Goal: Task Accomplishment & Management: Use online tool/utility

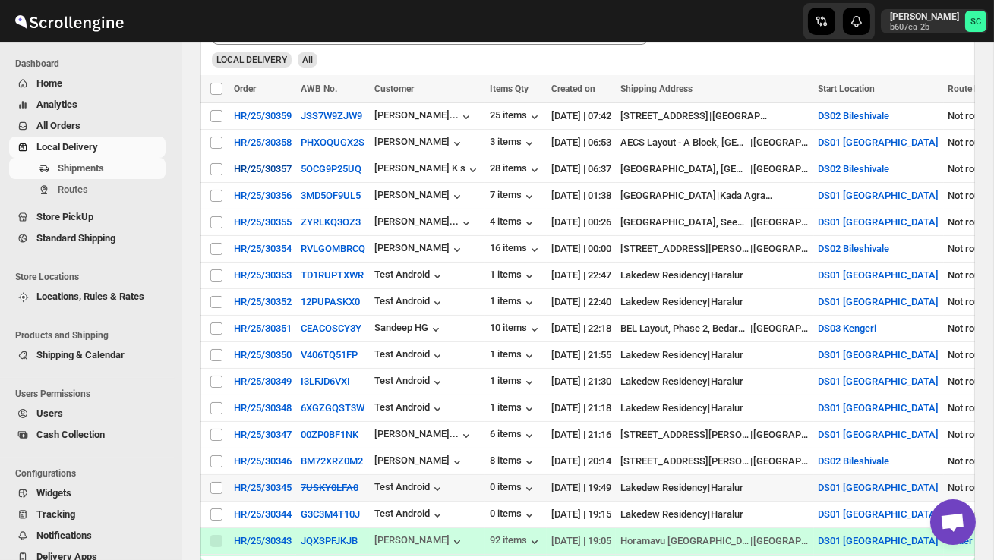
scroll to position [317, 0]
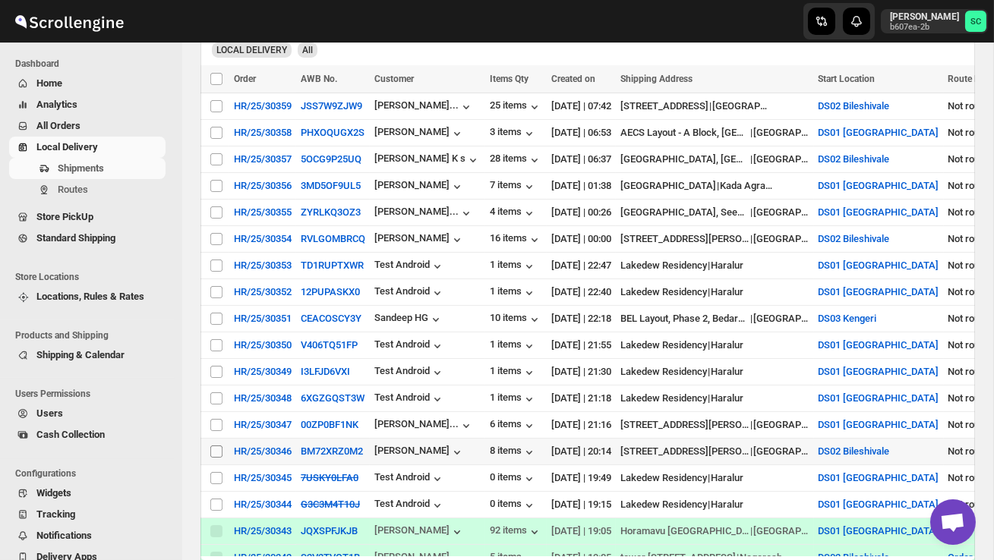
click at [219, 455] on input "Select shipment" at bounding box center [216, 452] width 12 height 12
checkbox input "true"
click at [335, 84] on span "Create Route" at bounding box center [318, 79] width 52 height 12
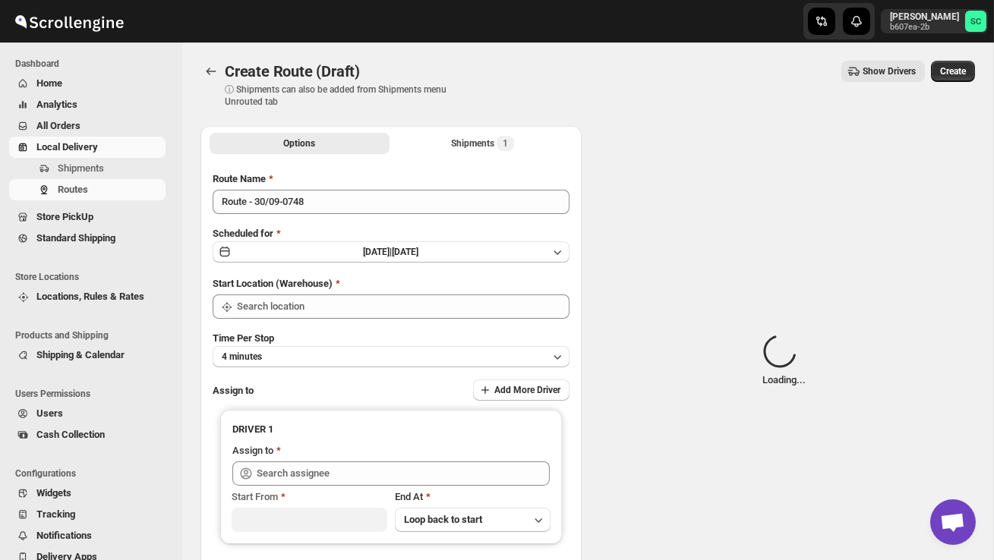
type input "DS02 Bileshivale"
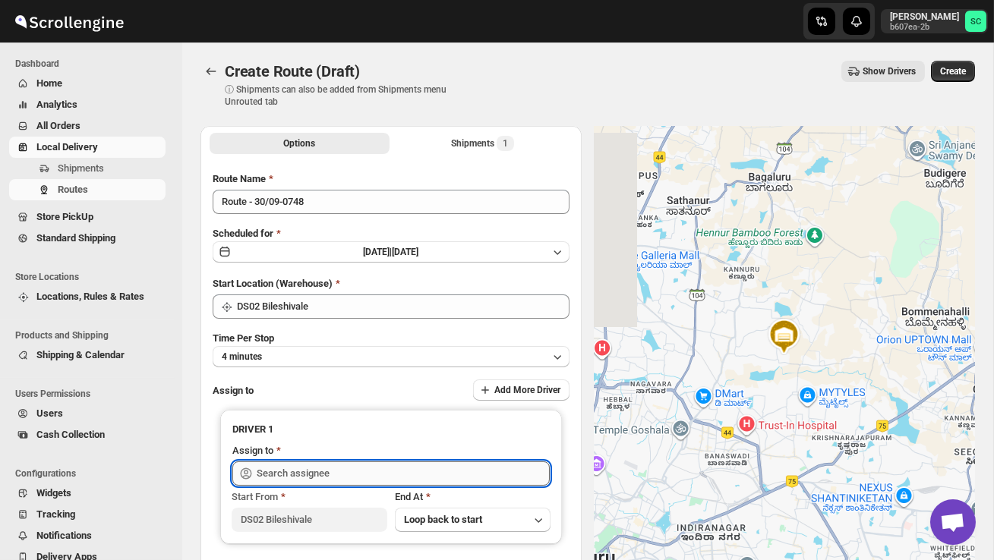
click at [314, 471] on input "text" at bounding box center [403, 474] width 293 height 24
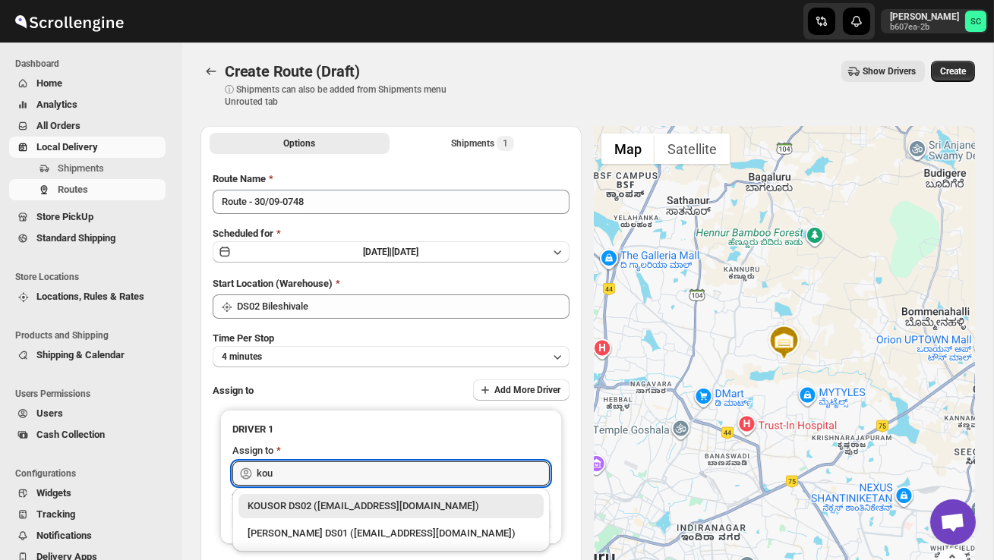
click at [340, 504] on div "KOUSOR DS02 ([EMAIL_ADDRESS][DOMAIN_NAME])" at bounding box center [391, 506] width 287 height 15
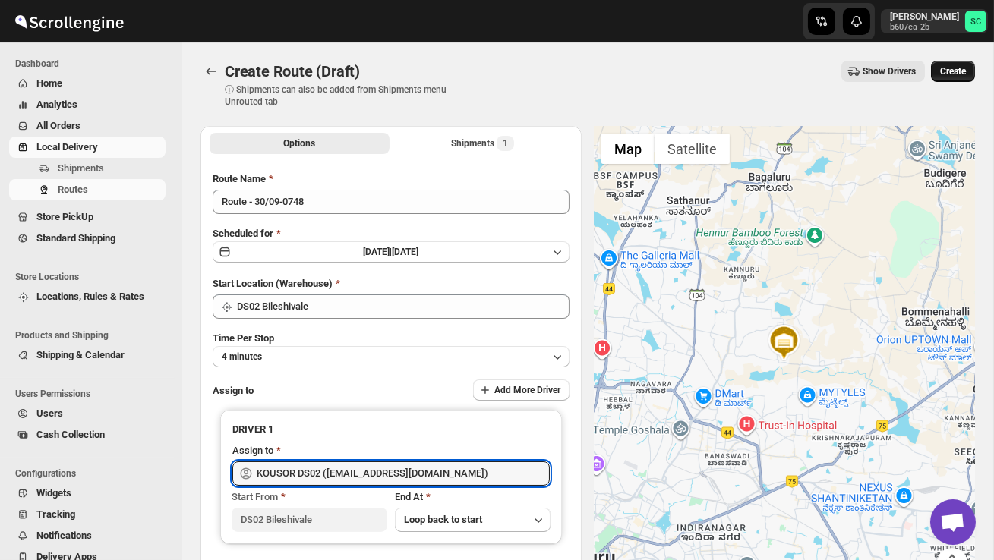
type input "KOUSOR DS02 ([EMAIL_ADDRESS][DOMAIN_NAME])"
click at [954, 67] on span "Create" at bounding box center [953, 71] width 26 height 12
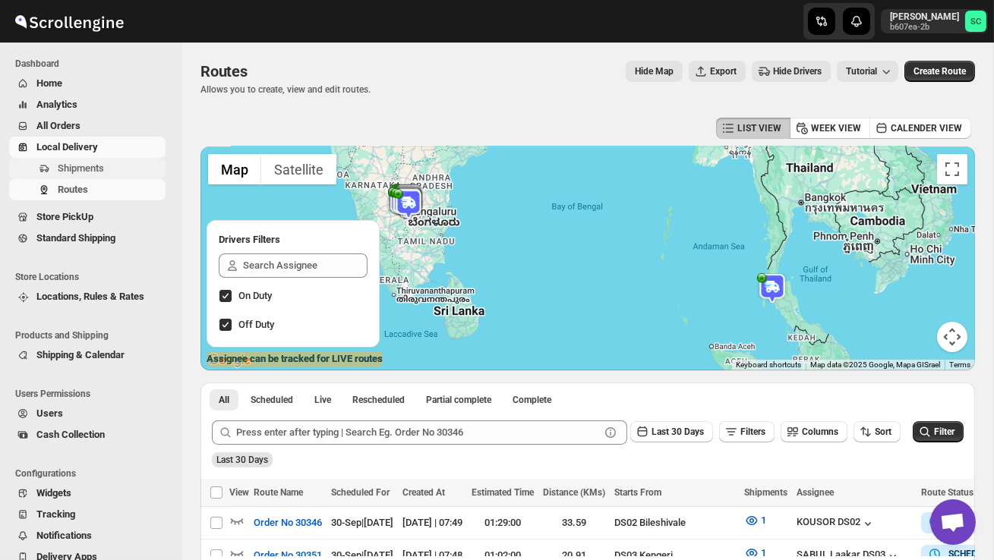
click at [100, 166] on span "Shipments" at bounding box center [81, 167] width 46 height 11
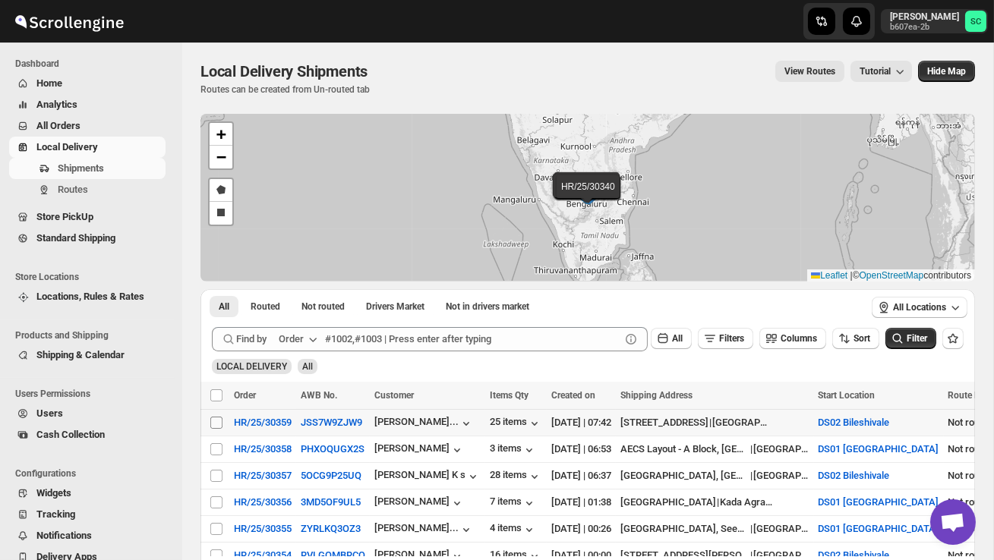
click at [219, 421] on input "Select shipment" at bounding box center [216, 423] width 12 height 12
checkbox input "true"
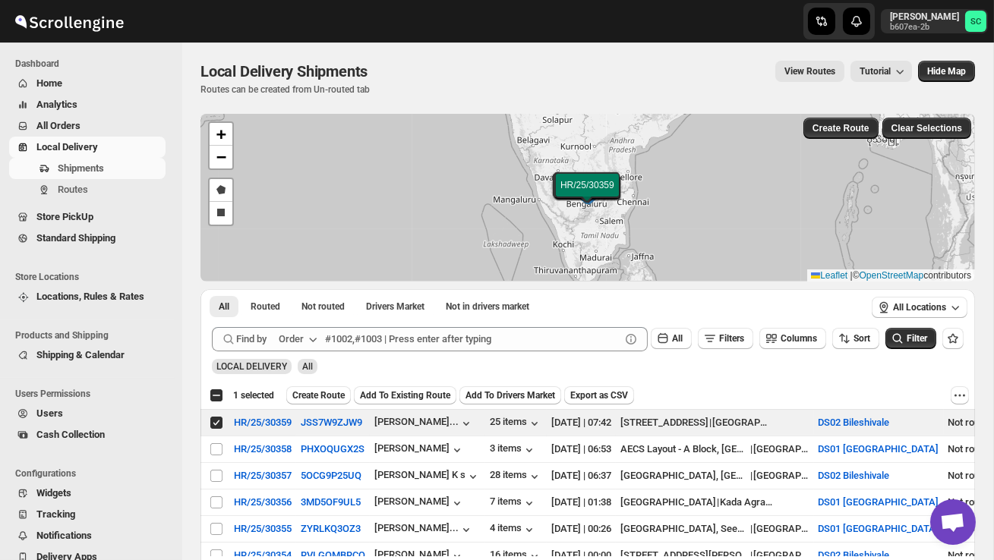
click at [325, 407] on div "Select all 15 shipments 1 selected Create Route Add To Existing Route Add To Dr…" at bounding box center [587, 395] width 774 height 27
click at [325, 396] on span "Create Route" at bounding box center [318, 395] width 52 height 12
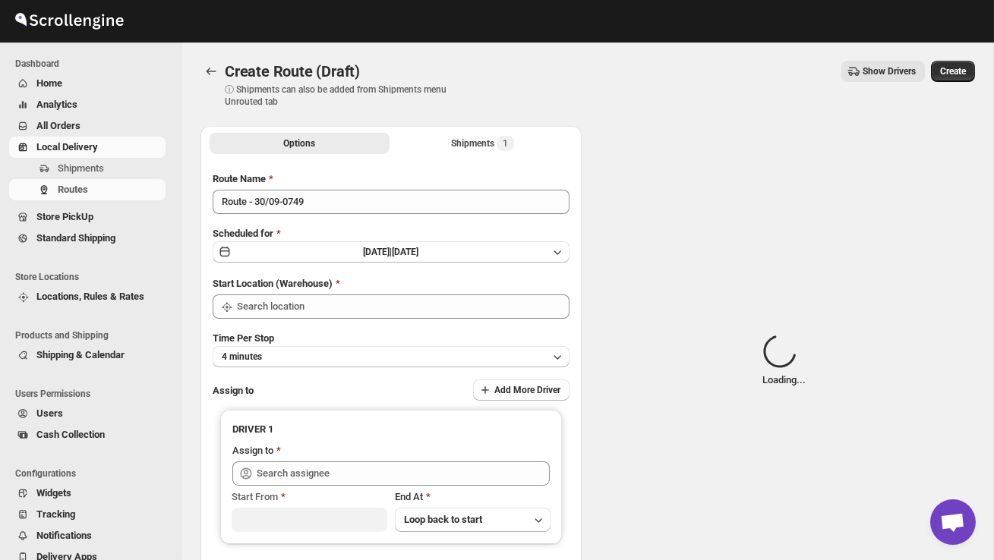
type input "DS02 Bileshivale"
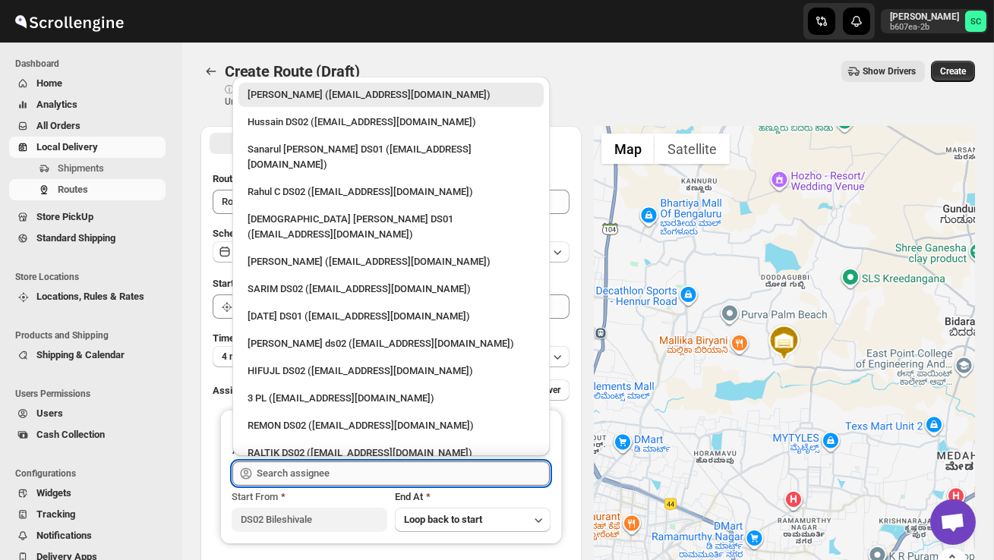
click at [315, 470] on input "text" at bounding box center [403, 474] width 293 height 24
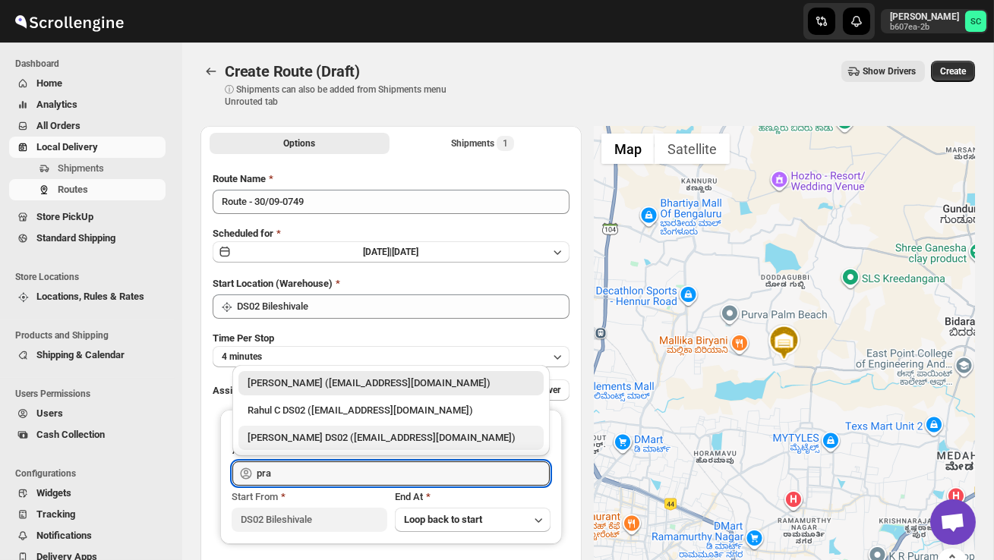
click at [352, 430] on div "[PERSON_NAME] DS02 ([EMAIL_ADDRESS][DOMAIN_NAME])" at bounding box center [390, 438] width 305 height 24
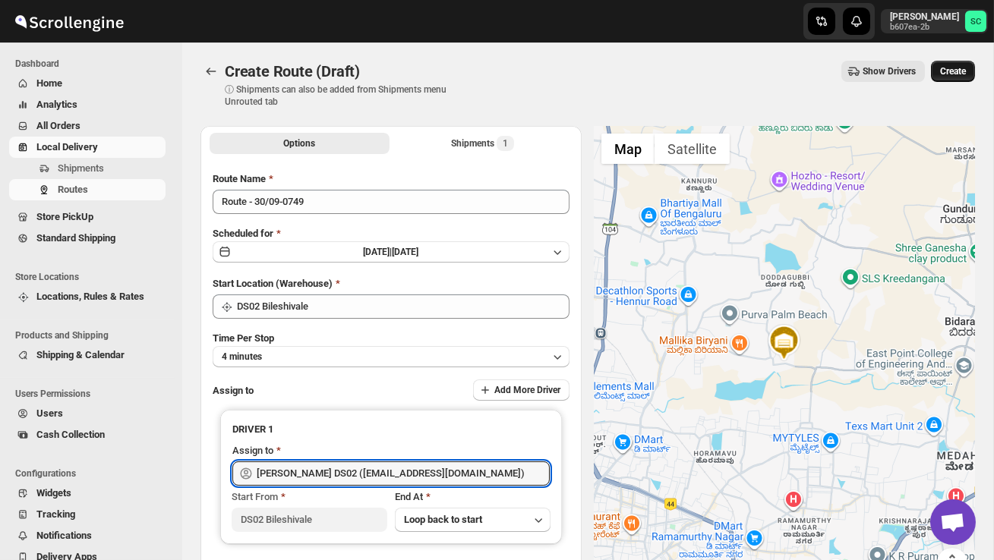
type input "[PERSON_NAME] DS02 ([EMAIL_ADDRESS][DOMAIN_NAME])"
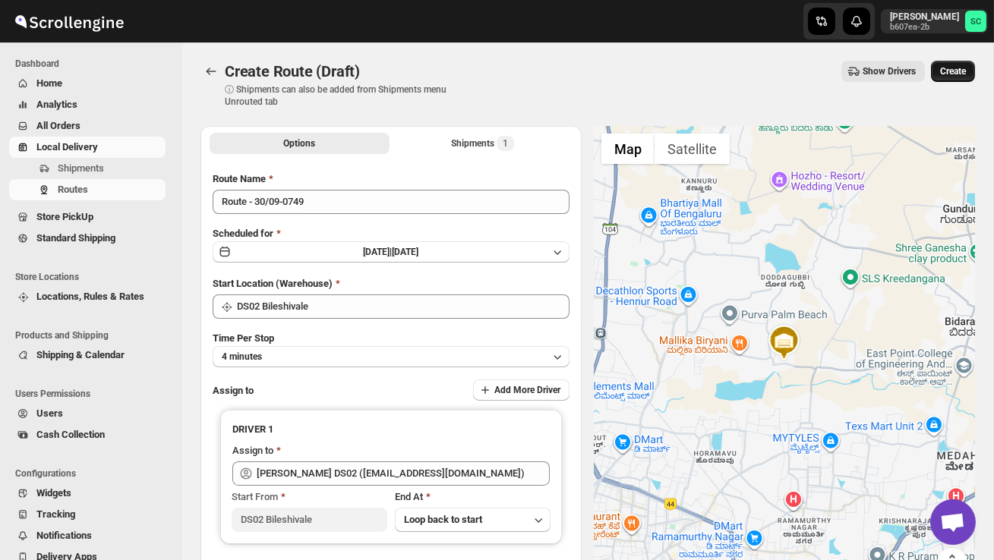
click at [951, 64] on button "Create" at bounding box center [953, 71] width 44 height 21
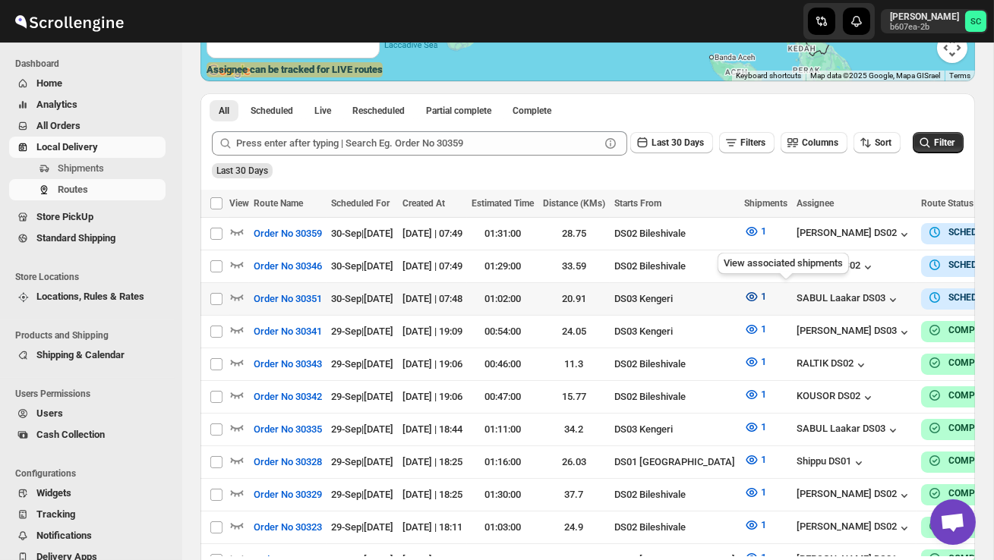
scroll to position [0, 221]
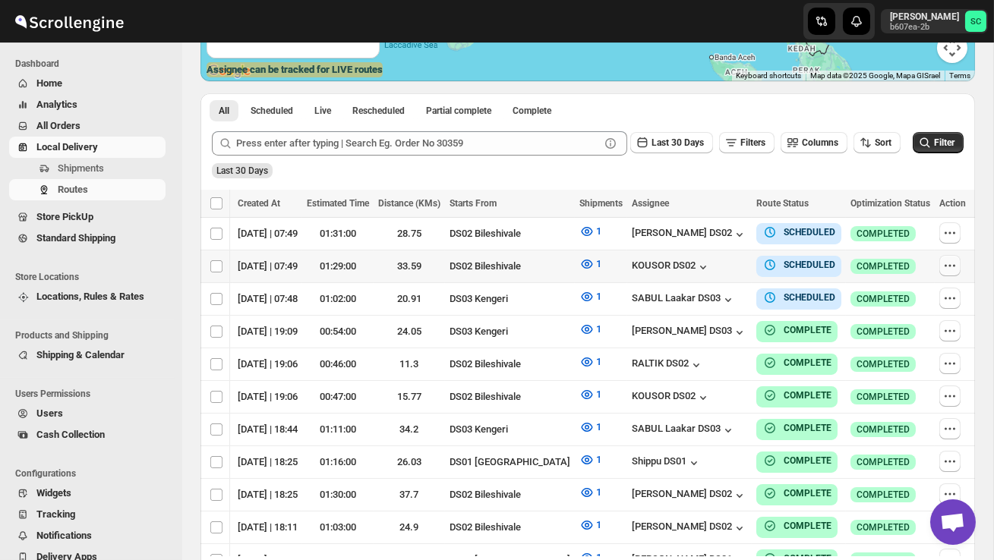
click at [948, 266] on icon "button" at bounding box center [949, 265] width 15 height 15
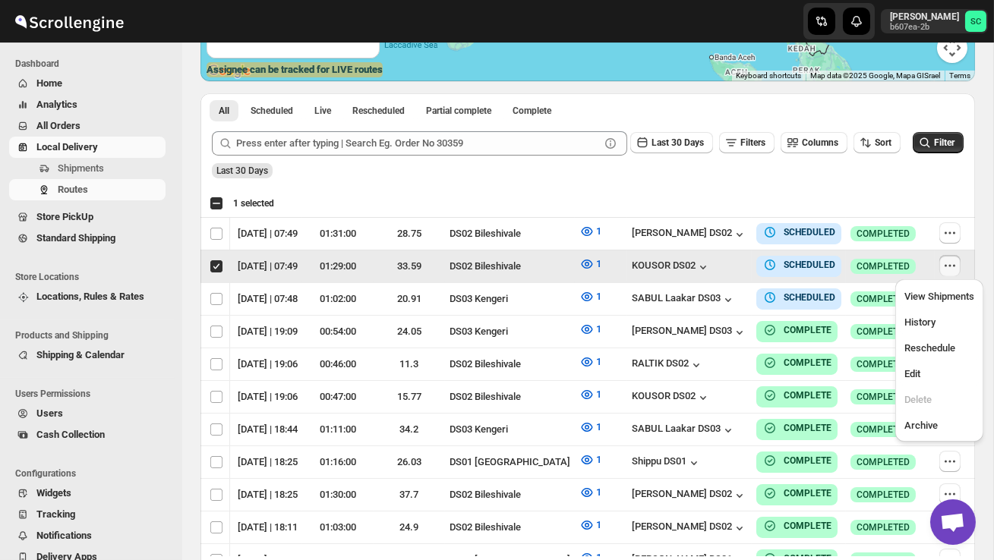
scroll to position [0, 1]
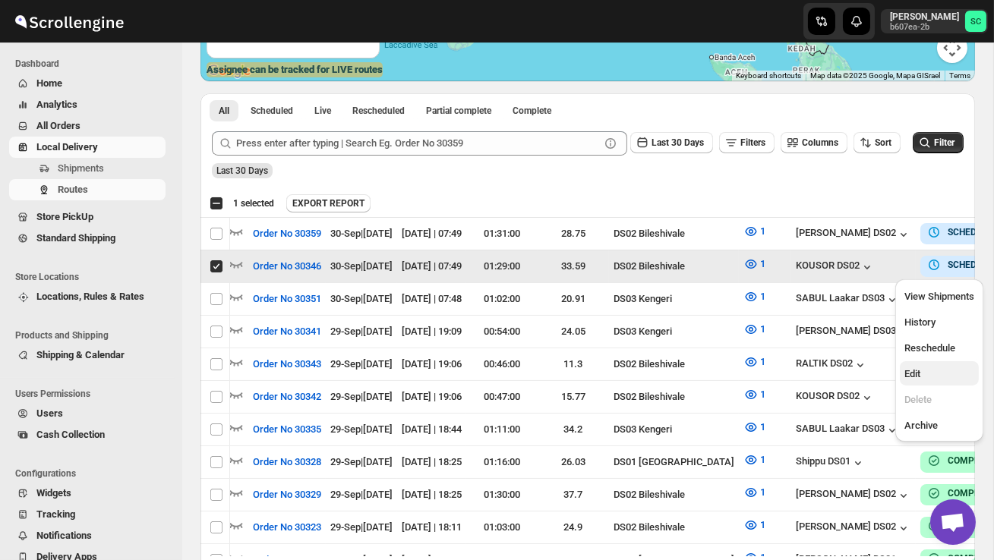
click at [920, 374] on span "Edit" at bounding box center [912, 373] width 16 height 11
checkbox input "false"
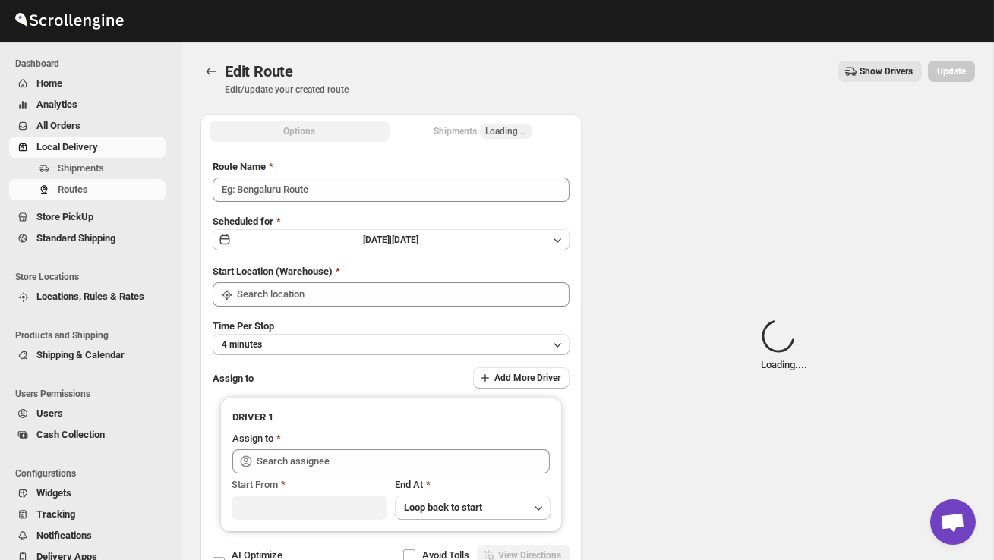
type input "Order No 30346"
type input "DS02 Bileshivale"
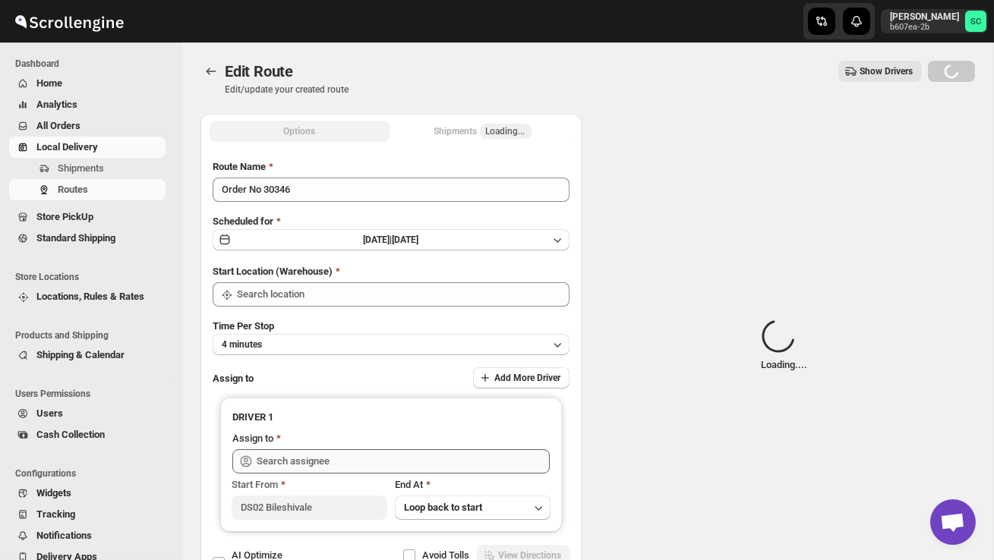
type input "DS02 Bileshivale"
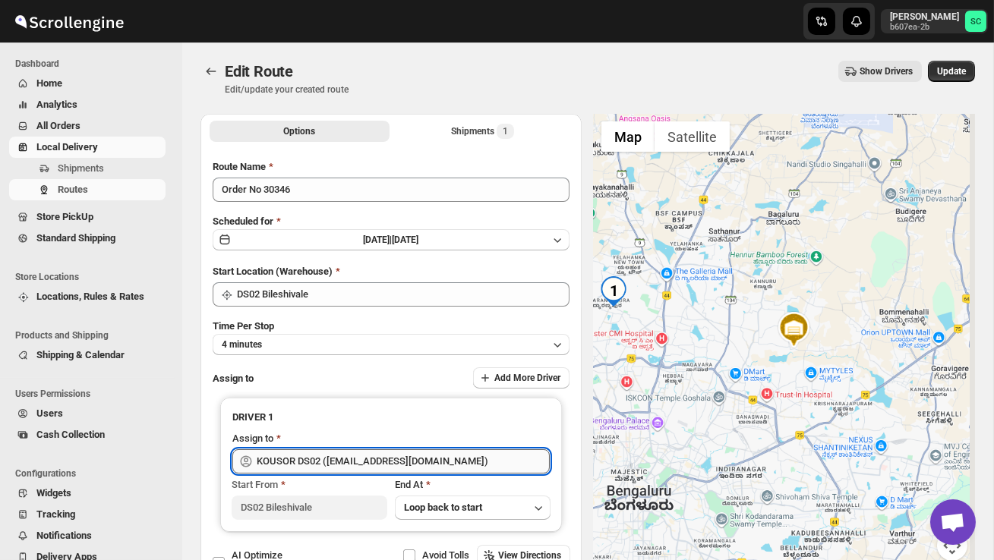
click at [442, 456] on input "KOUSOR DS02 ([EMAIL_ADDRESS][DOMAIN_NAME])" at bounding box center [403, 461] width 293 height 24
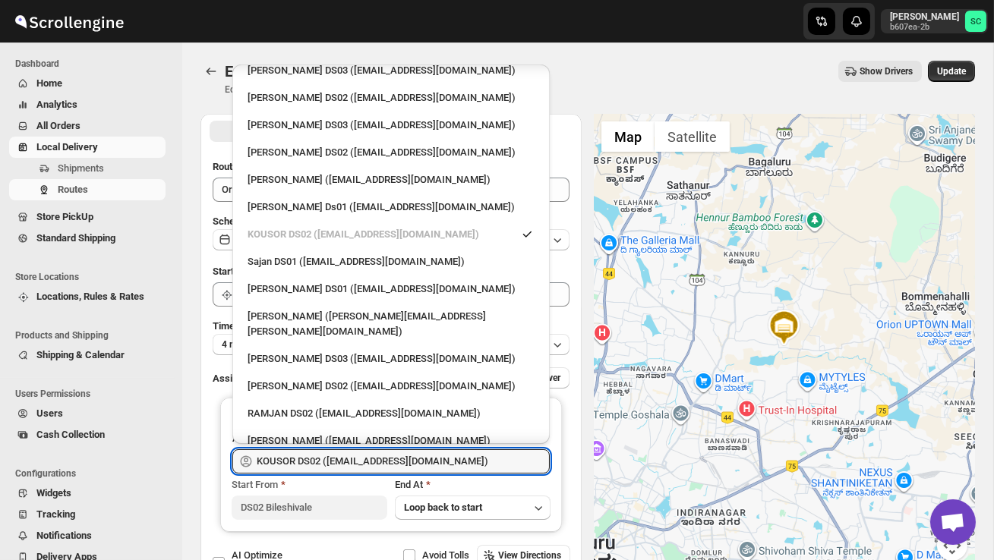
scroll to position [617, 0]
click at [349, 378] on div "[PERSON_NAME] DS02 ([EMAIL_ADDRESS][DOMAIN_NAME])" at bounding box center [391, 385] width 287 height 15
type input "[PERSON_NAME] DS02 ([EMAIL_ADDRESS][DOMAIN_NAME])"
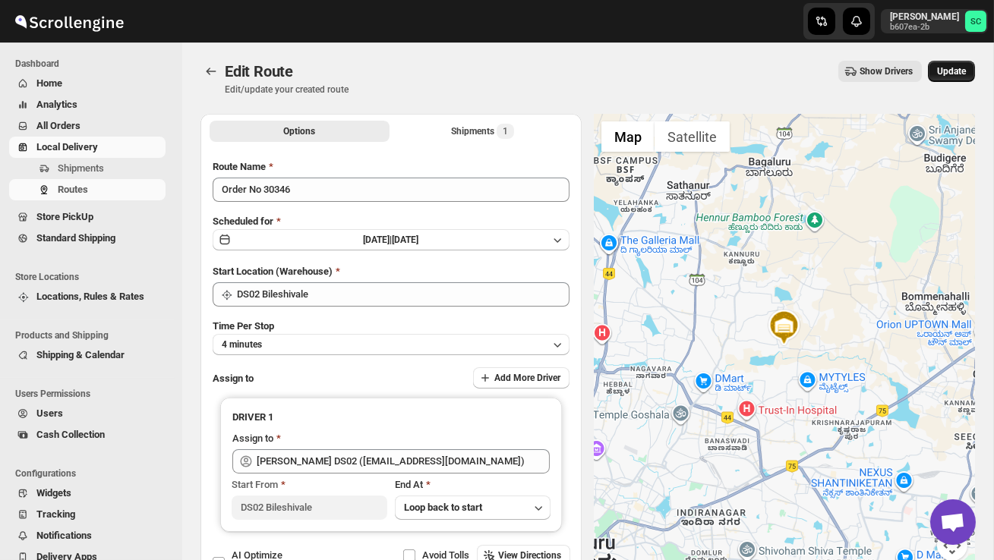
click at [954, 68] on span "Update" at bounding box center [951, 71] width 29 height 12
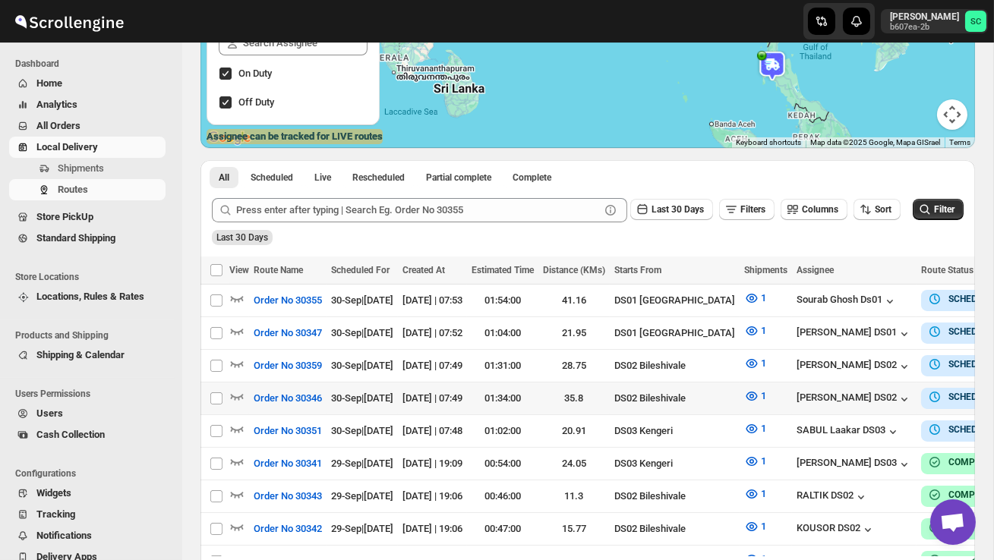
scroll to position [229, 0]
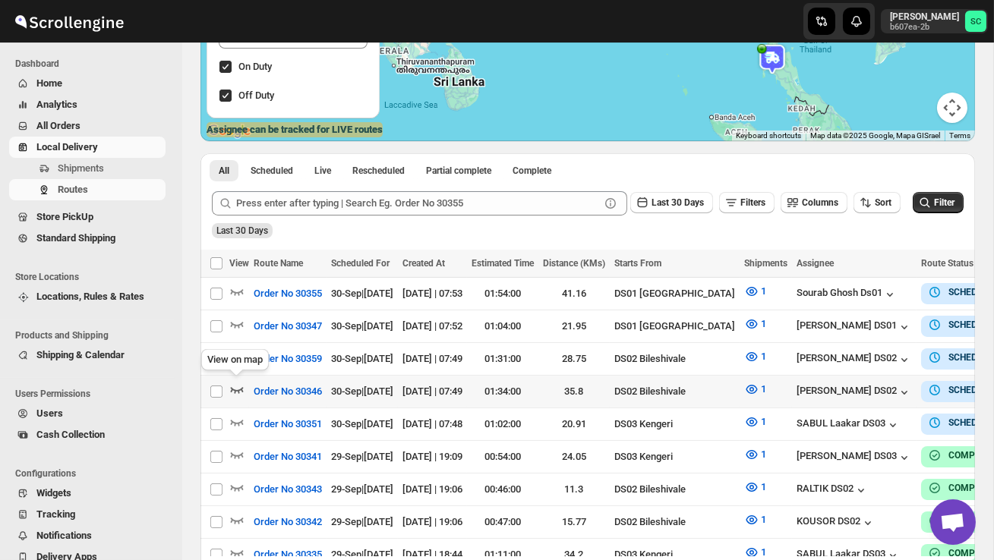
click at [238, 386] on icon "button" at bounding box center [236, 389] width 15 height 15
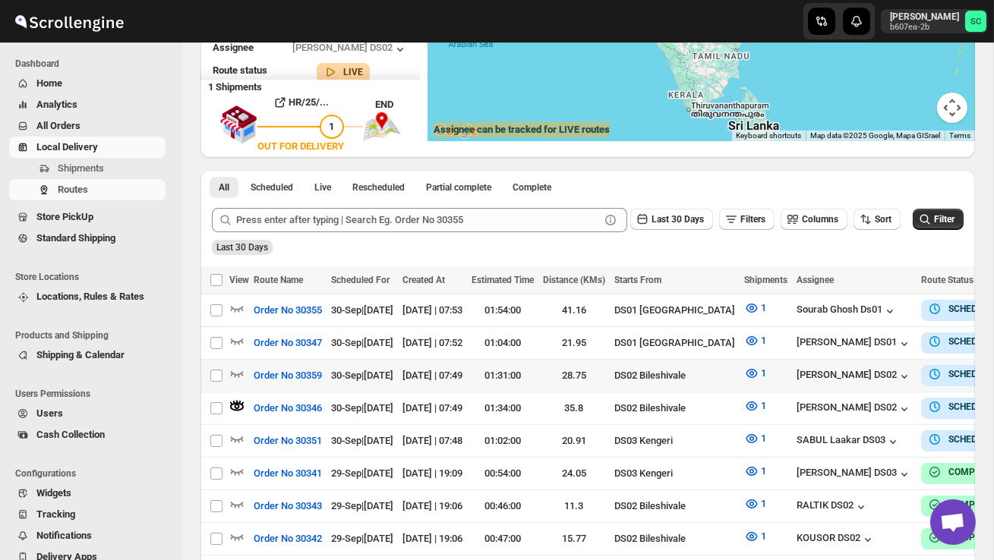
scroll to position [0, 0]
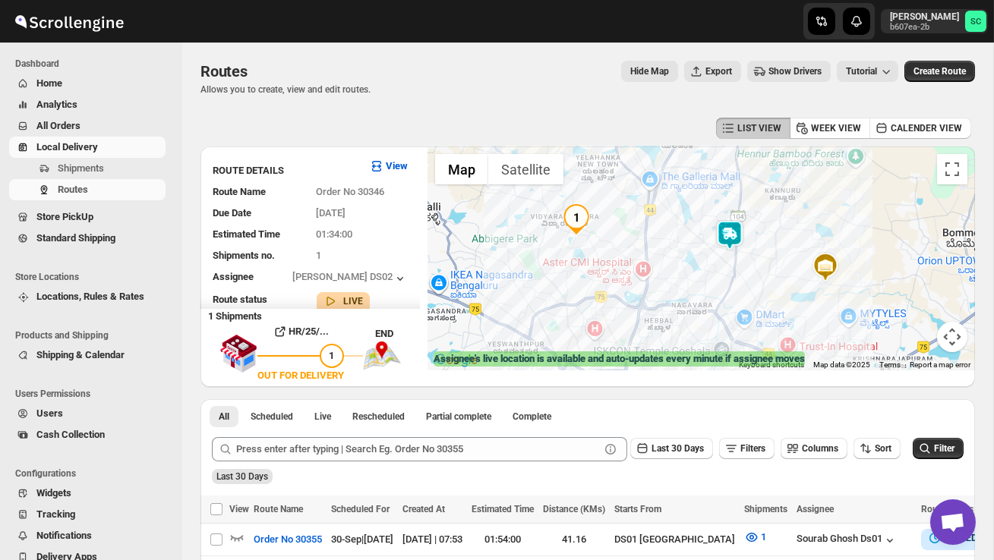
click at [733, 232] on img at bounding box center [729, 235] width 30 height 30
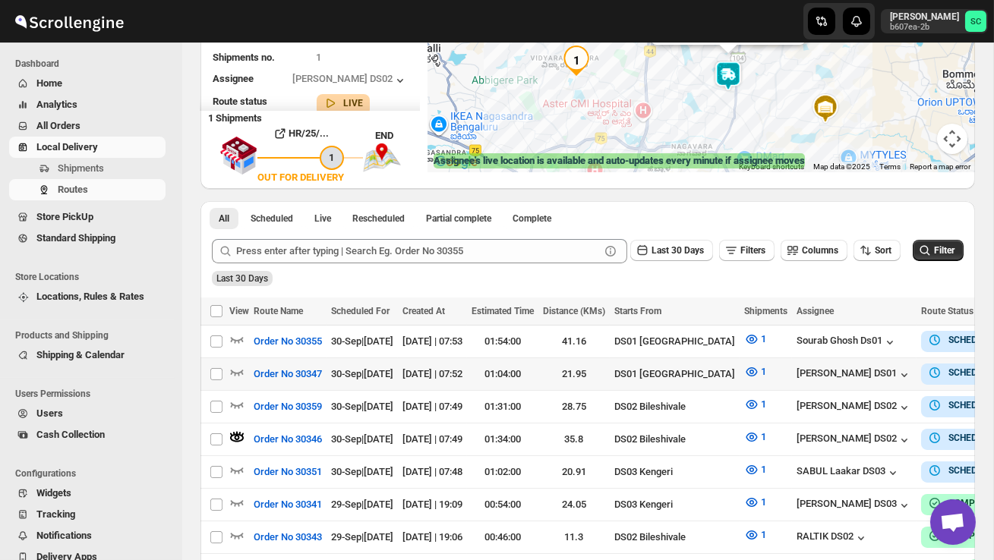
scroll to position [199, 0]
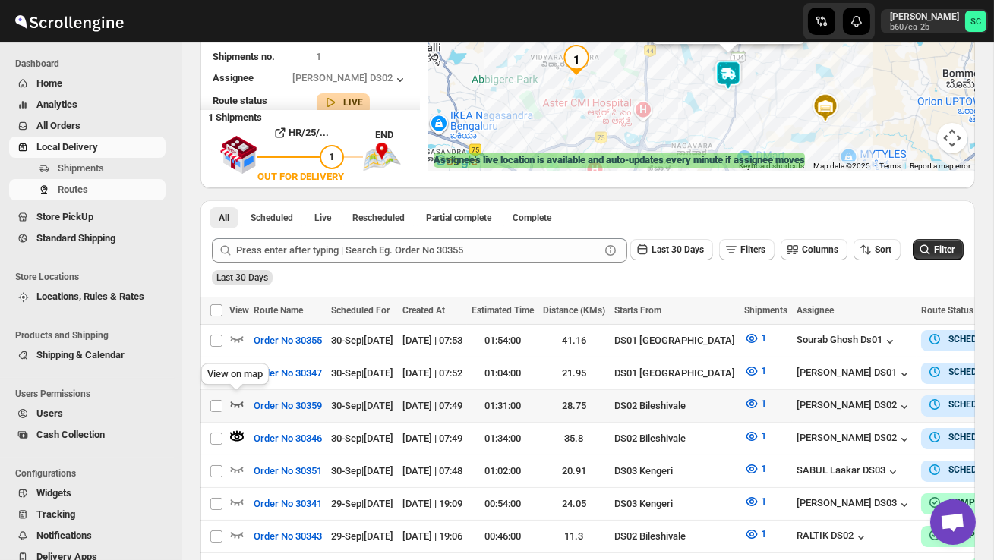
click at [235, 399] on icon "button" at bounding box center [236, 403] width 15 height 15
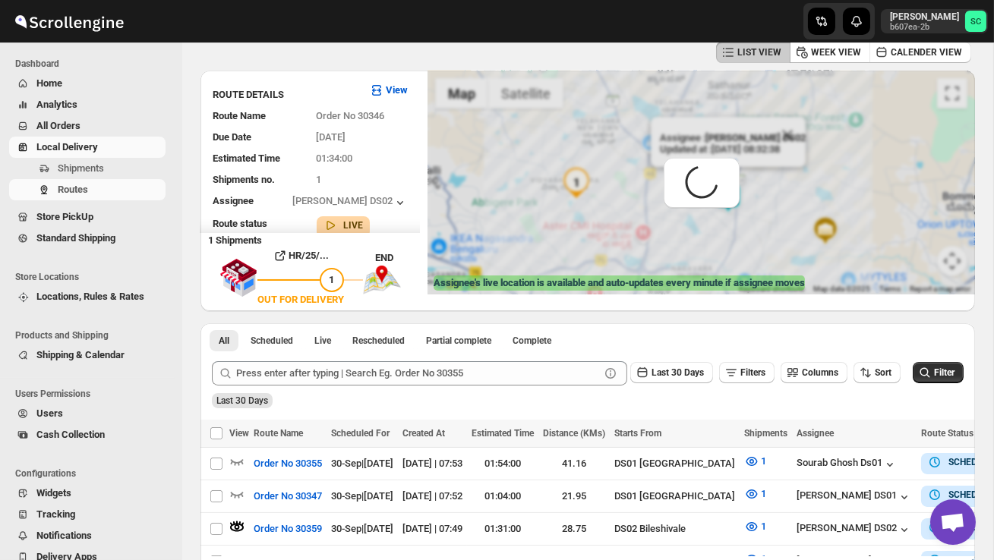
scroll to position [0, 0]
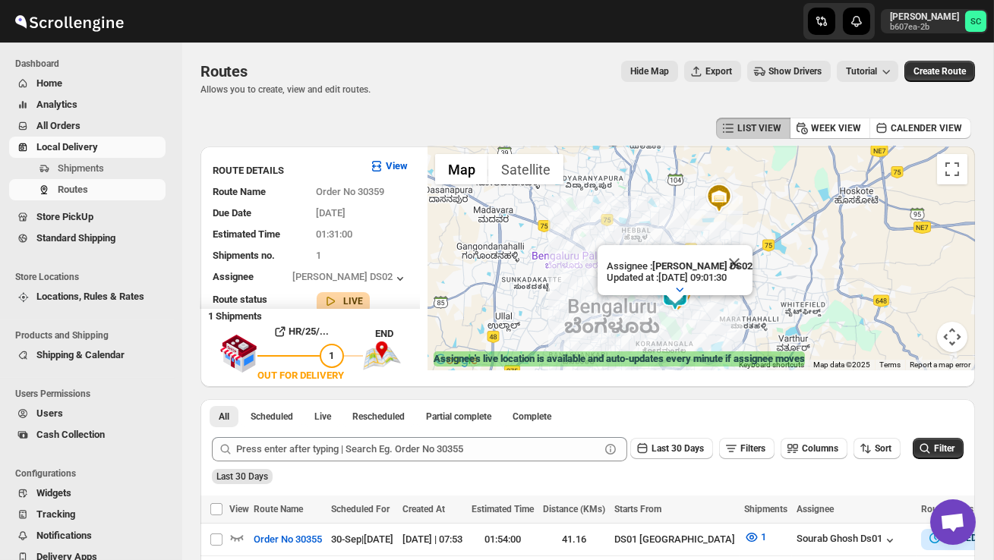
click at [737, 257] on button "Close" at bounding box center [734, 263] width 36 height 36
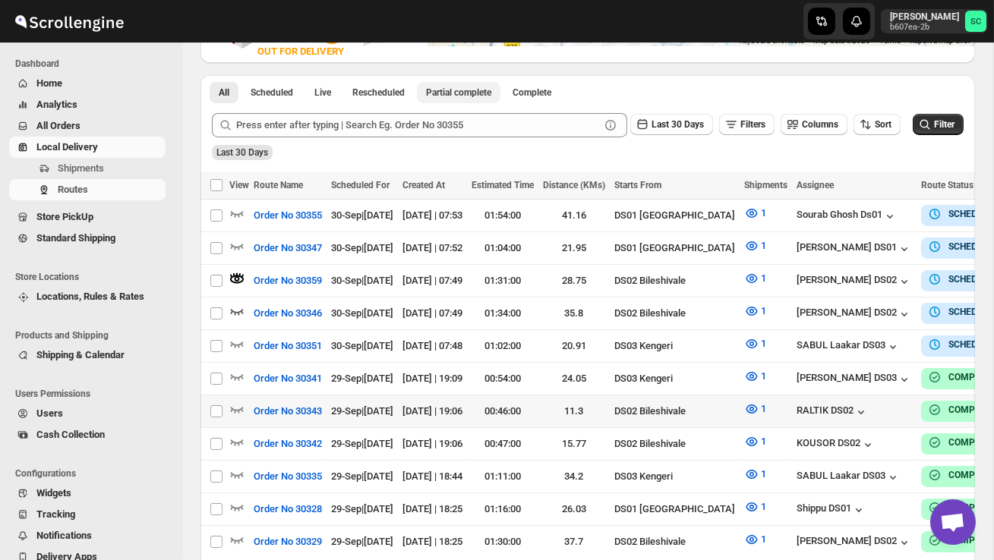
scroll to position [329, 0]
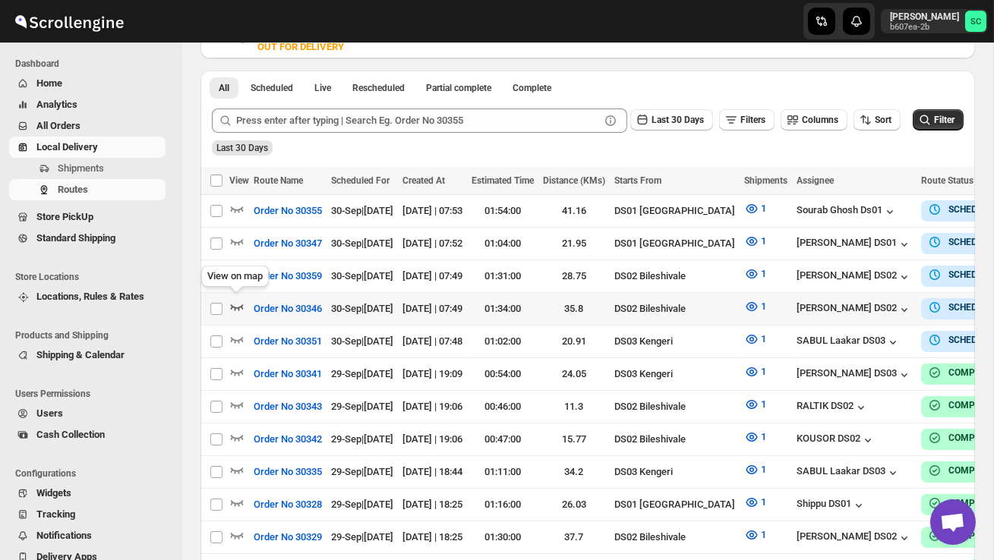
click at [235, 300] on icon "button" at bounding box center [236, 306] width 15 height 15
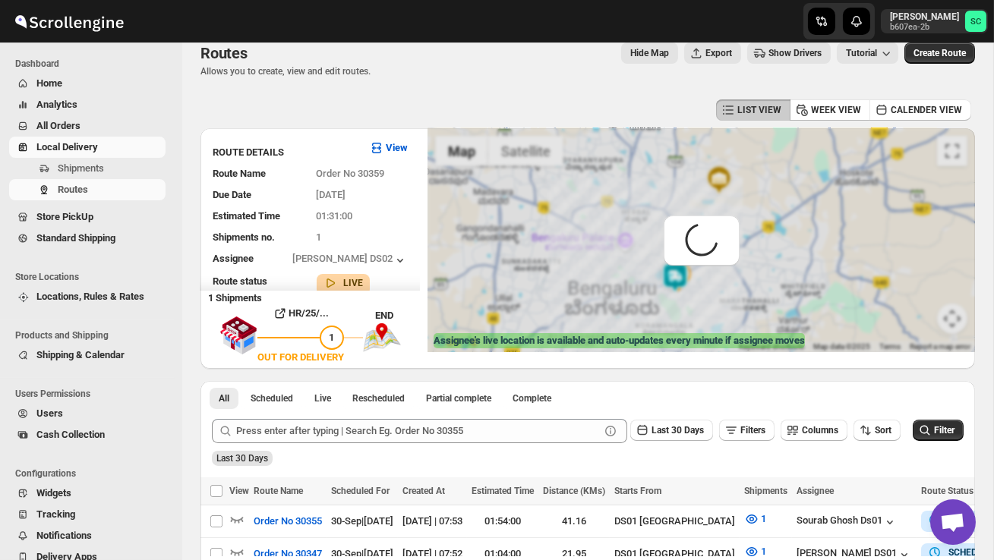
scroll to position [0, 0]
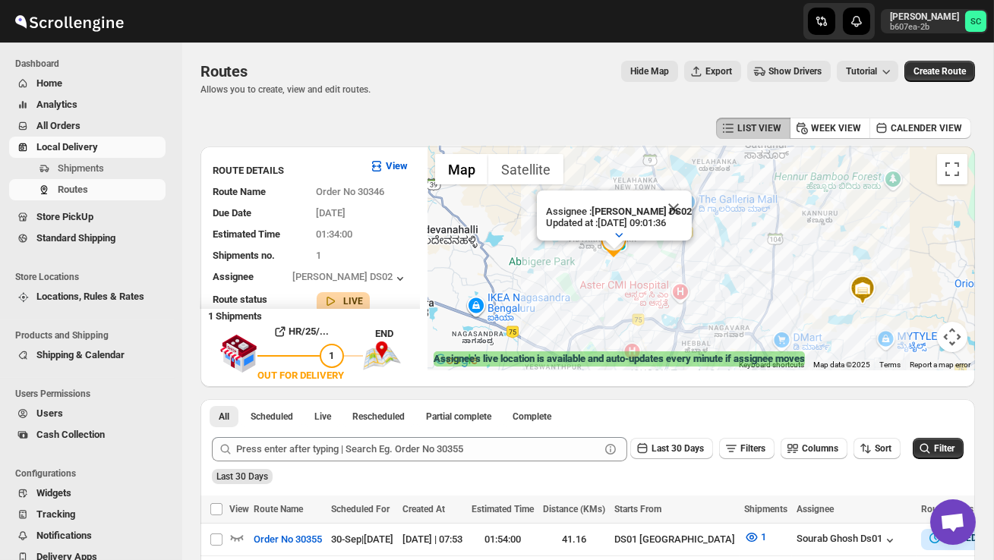
drag, startPoint x: 580, startPoint y: 266, endPoint x: 630, endPoint y: 292, distance: 56.0
click at [629, 292] on div "Assignee : [PERSON_NAME] DS02 Updated at : [DATE] 09:01:36 Duty mode Enabled Ba…" at bounding box center [700, 259] width 547 height 224
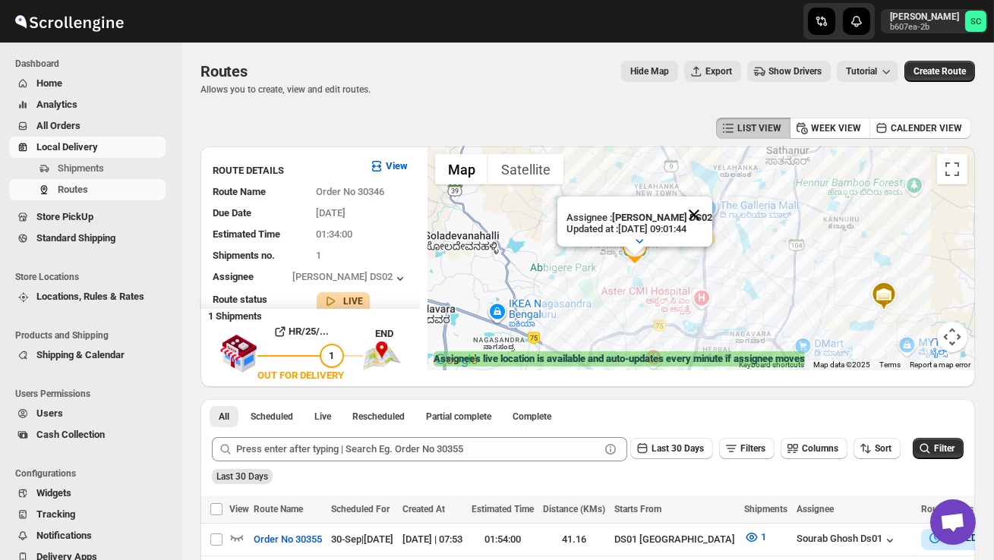
click at [705, 213] on button "Close" at bounding box center [694, 215] width 36 height 36
click at [92, 168] on span "Shipments" at bounding box center [81, 167] width 46 height 11
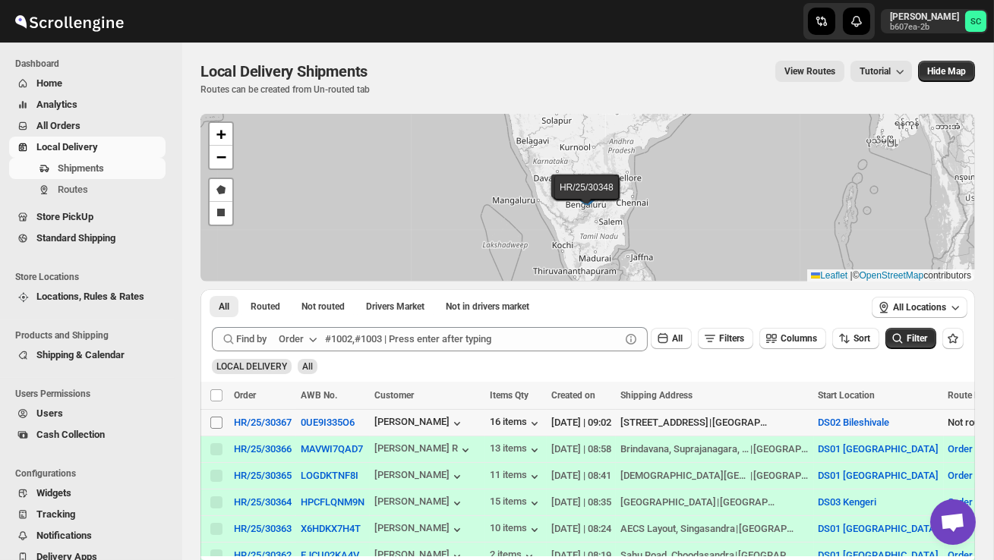
click at [216, 424] on input "Select shipment" at bounding box center [216, 423] width 12 height 12
checkbox input "true"
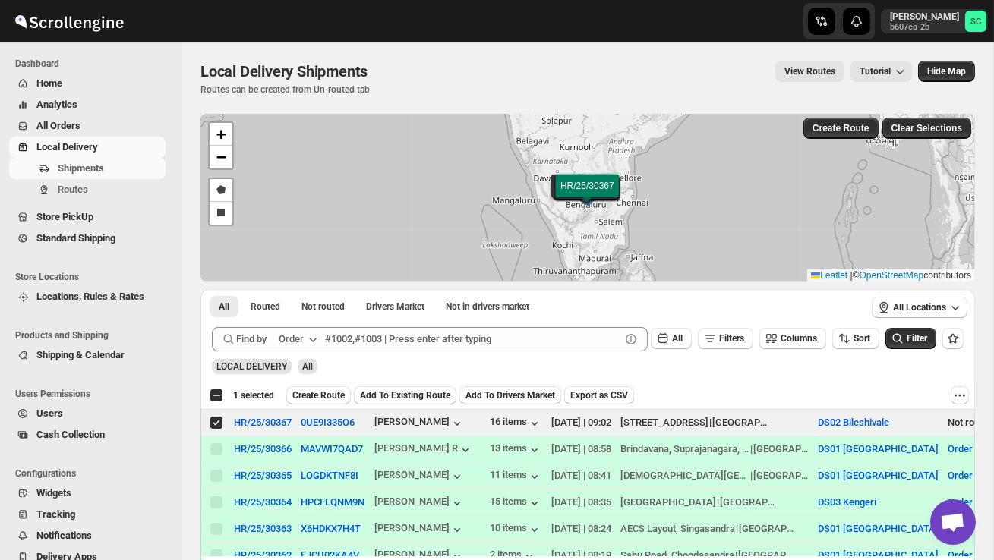
click at [313, 395] on span "Create Route" at bounding box center [318, 395] width 52 height 12
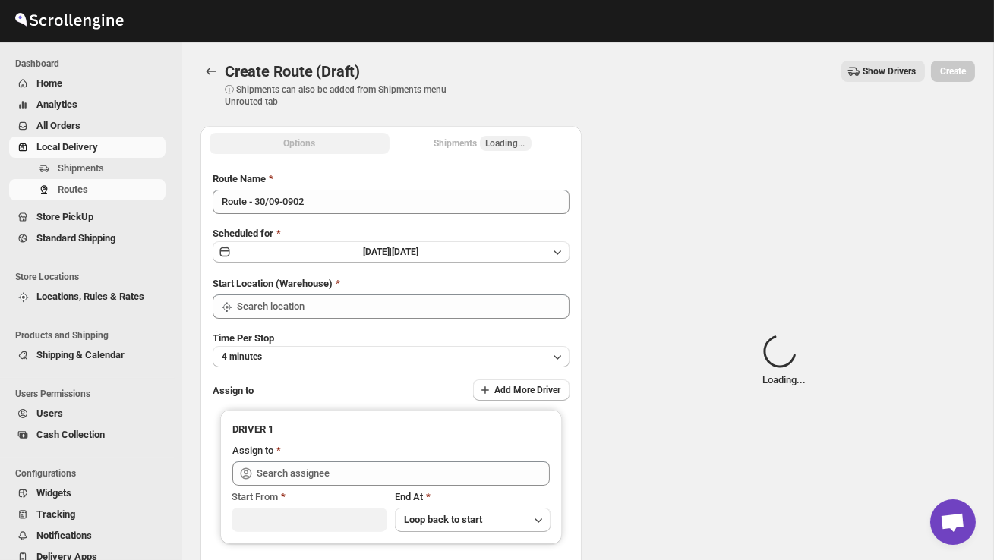
type input "DS02 Bileshivale"
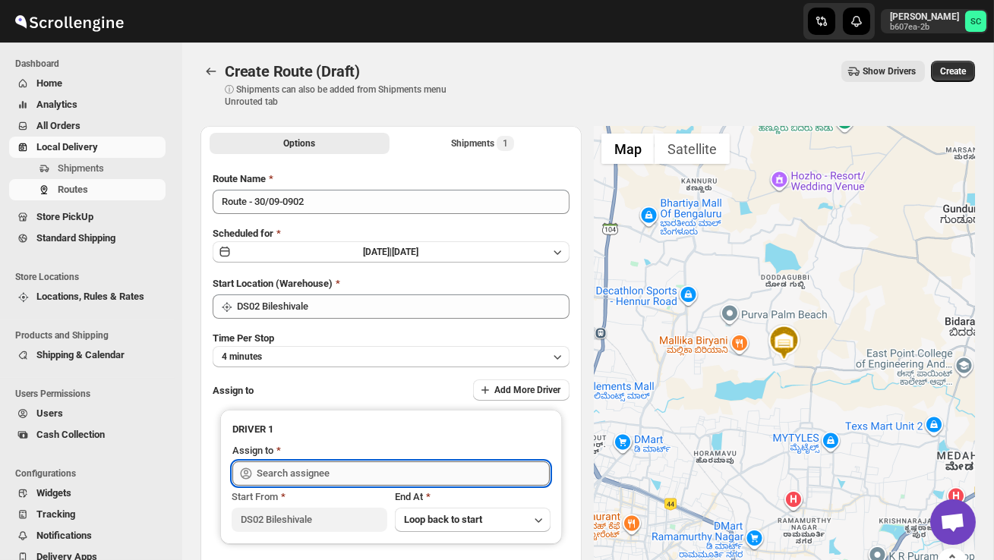
click at [329, 472] on input "text" at bounding box center [403, 474] width 293 height 24
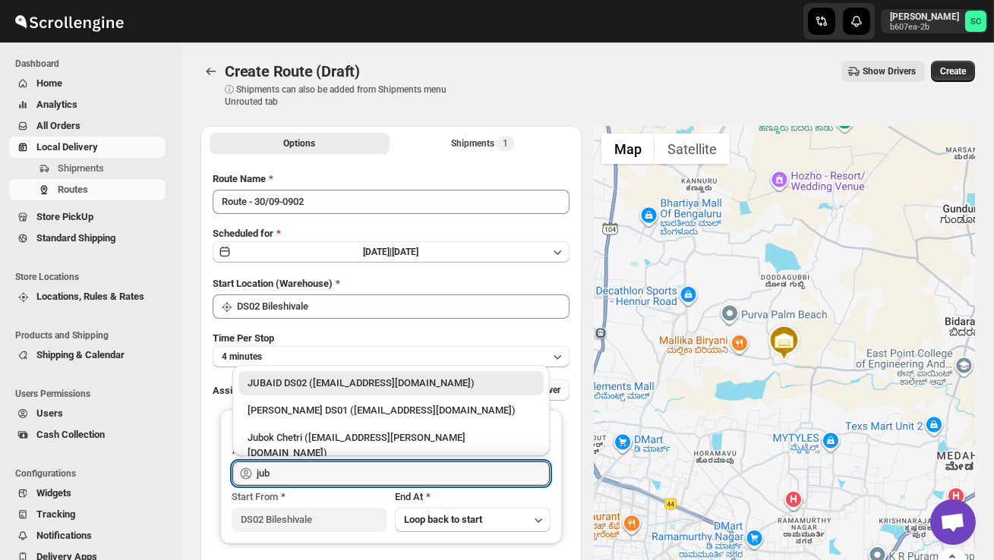
click at [344, 386] on div "JUBAID DS02 ([EMAIL_ADDRESS][DOMAIN_NAME])" at bounding box center [391, 383] width 287 height 15
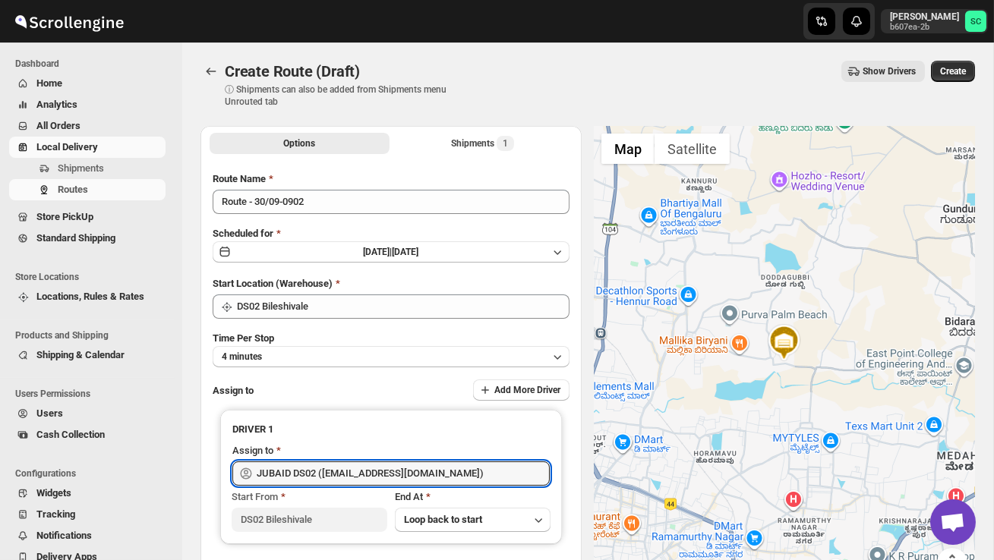
type input "JUBAID DS02 ([EMAIL_ADDRESS][DOMAIN_NAME])"
click at [951, 68] on span "Create" at bounding box center [953, 71] width 26 height 12
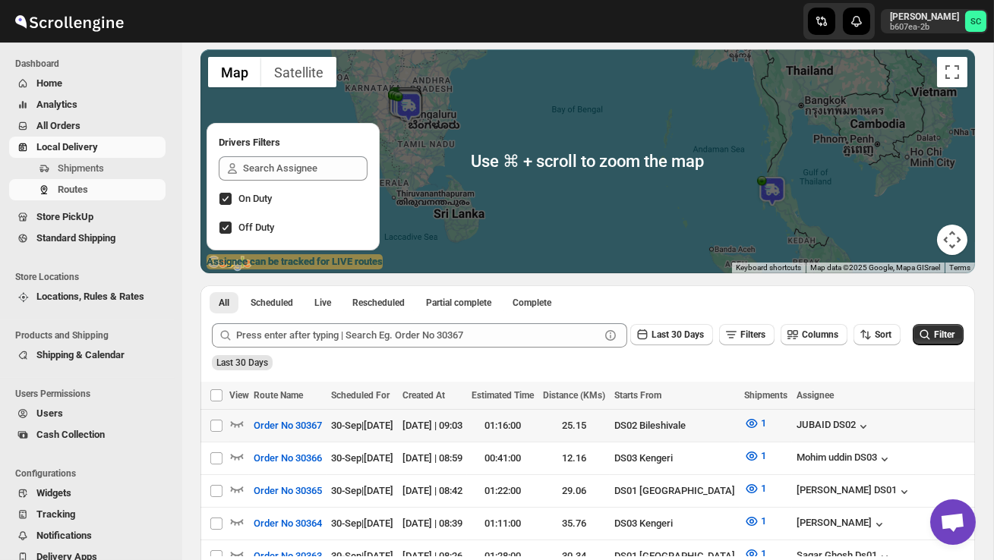
scroll to position [0, 222]
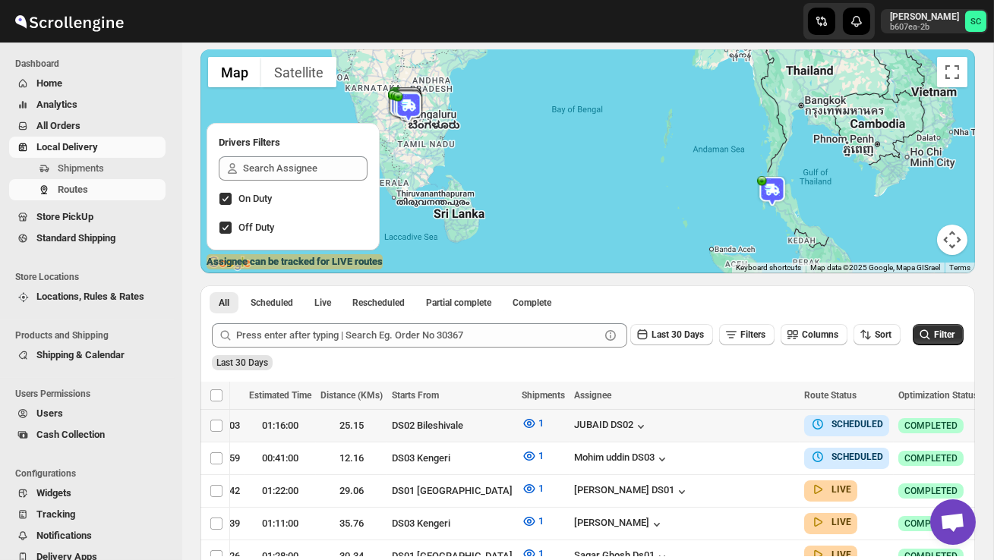
click at [990, 419] on icon "button" at bounding box center [997, 425] width 15 height 15
checkbox input "true"
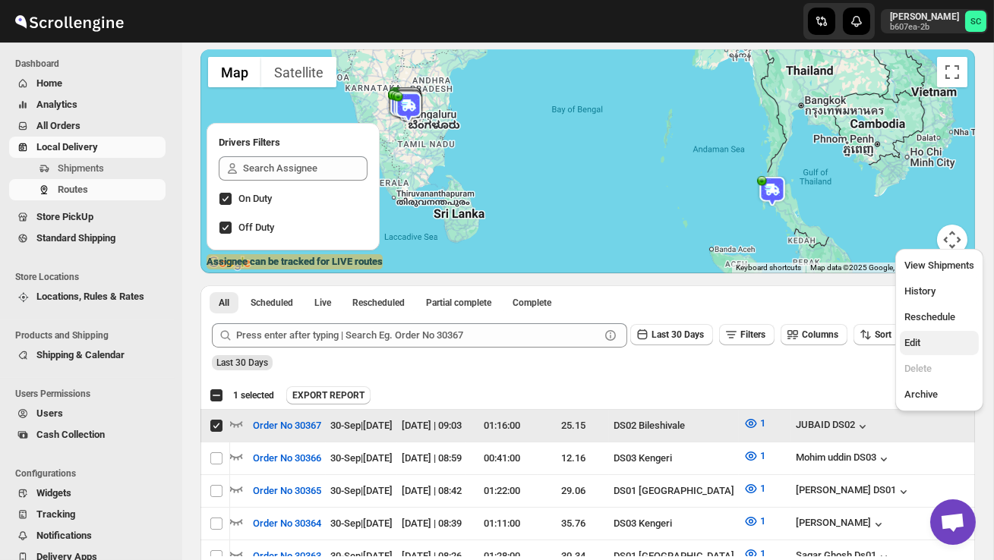
click at [927, 345] on span "Edit" at bounding box center [939, 343] width 70 height 15
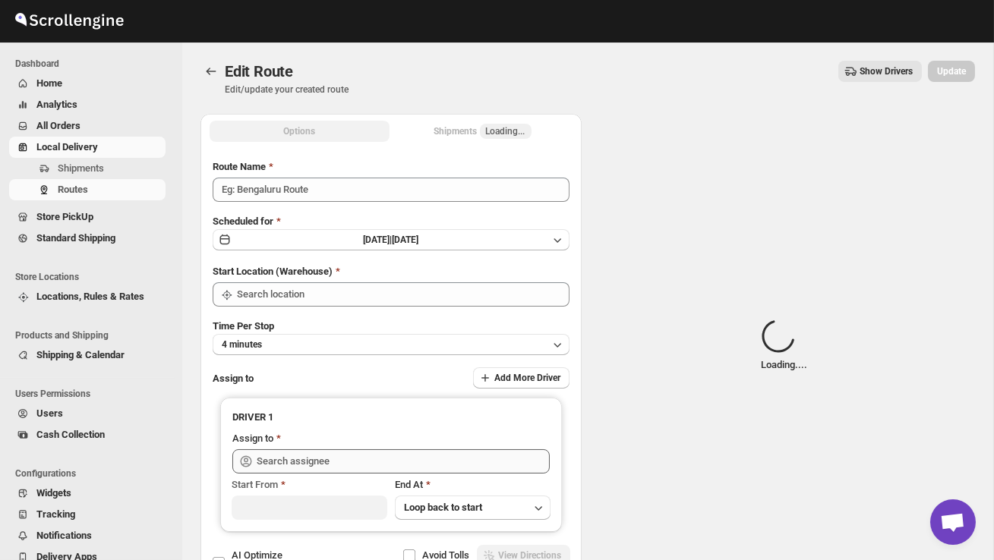
type input "Order No 30367"
type input "DS02 Bileshivale"
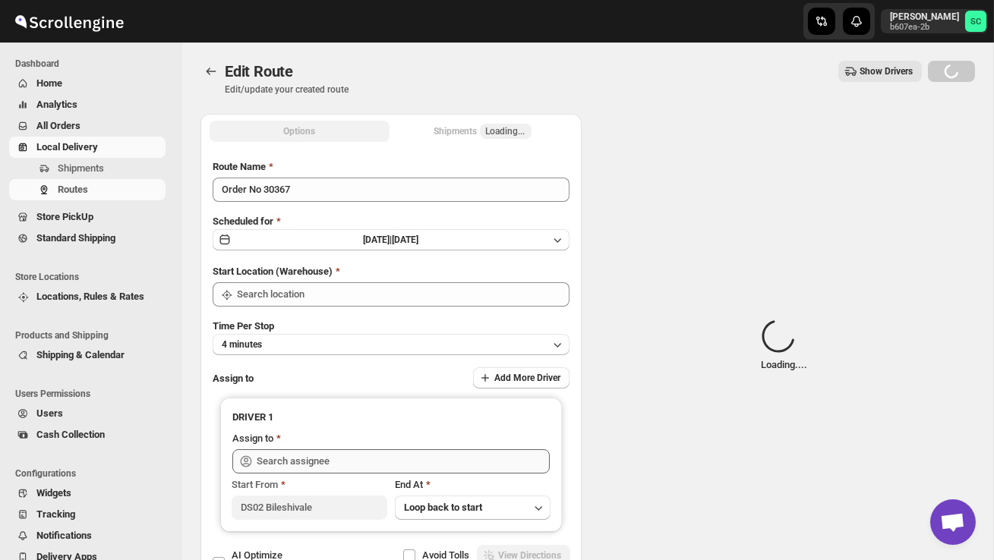
type input "DS02 Bileshivale"
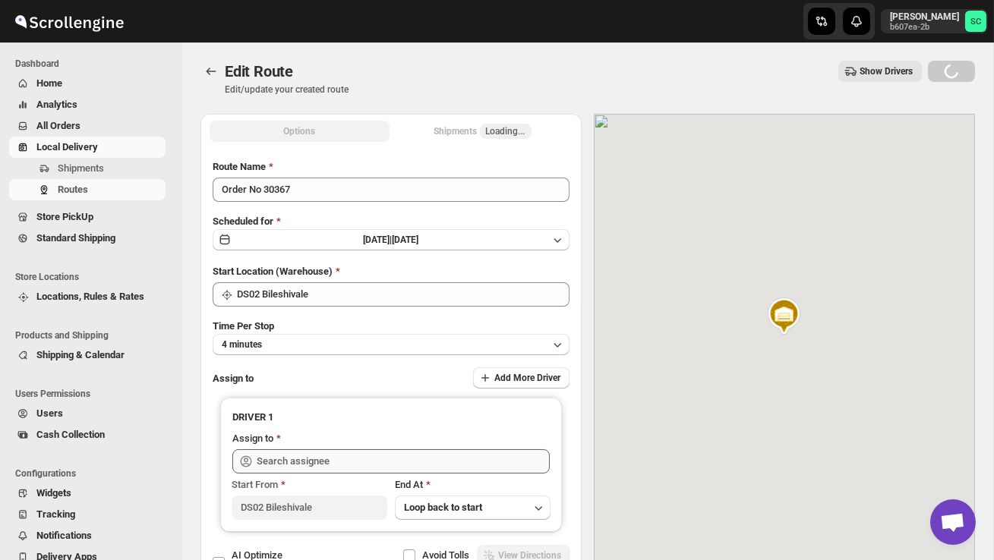
type input "JUBAID DS02 ([EMAIL_ADDRESS][DOMAIN_NAME])"
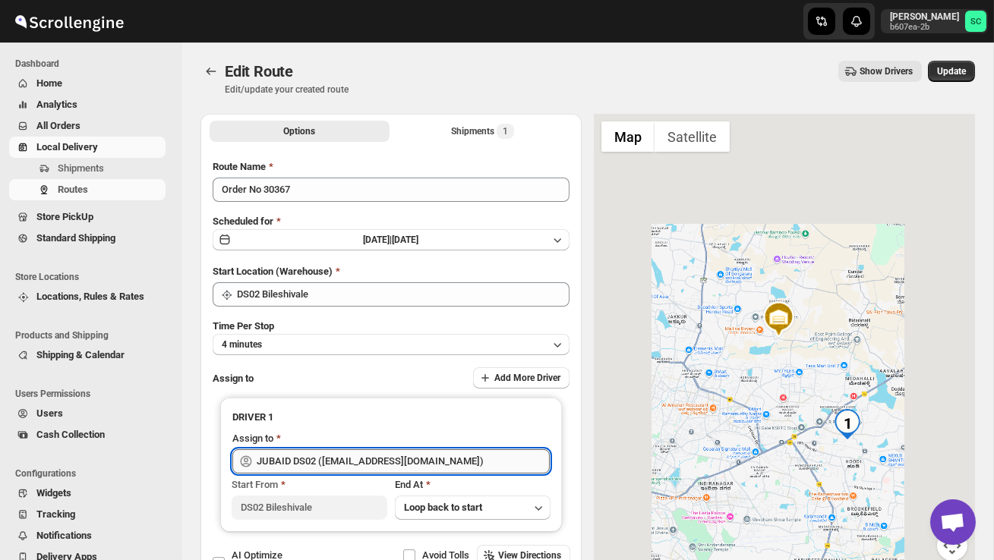
click at [416, 461] on input "JUBAID DS02 ([EMAIL_ADDRESS][DOMAIN_NAME])" at bounding box center [403, 461] width 293 height 24
